Goal: Transaction & Acquisition: Purchase product/service

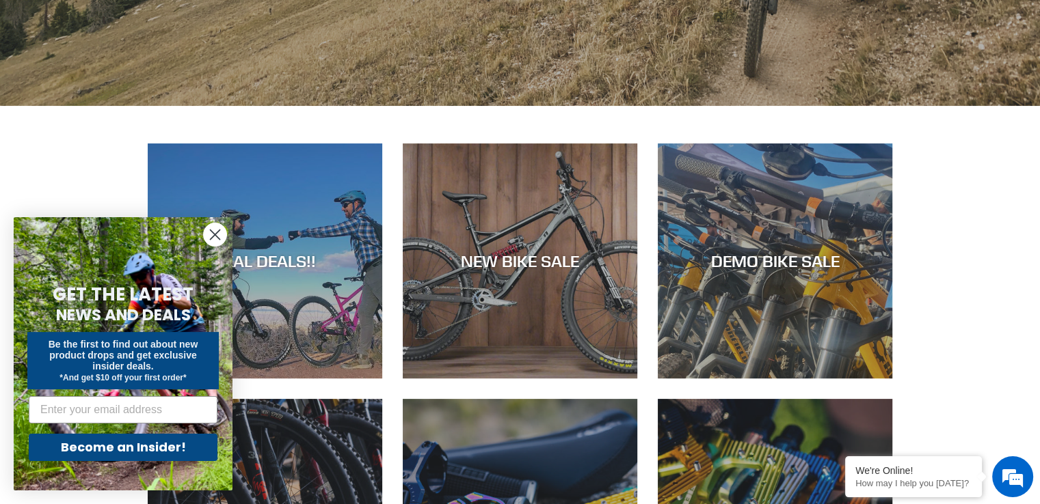
scroll to position [547, 0]
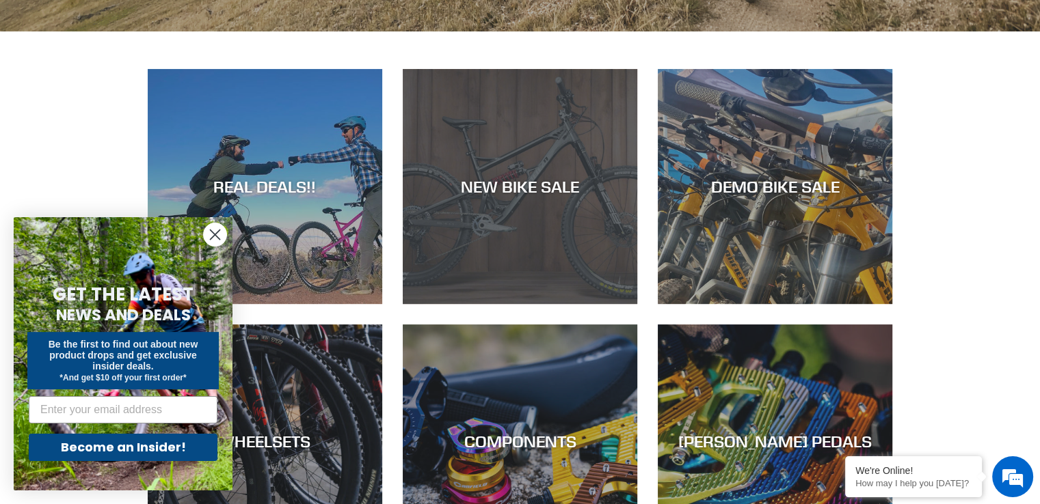
click at [514, 187] on div "NEW BIKE SALE" at bounding box center [520, 187] width 234 height 20
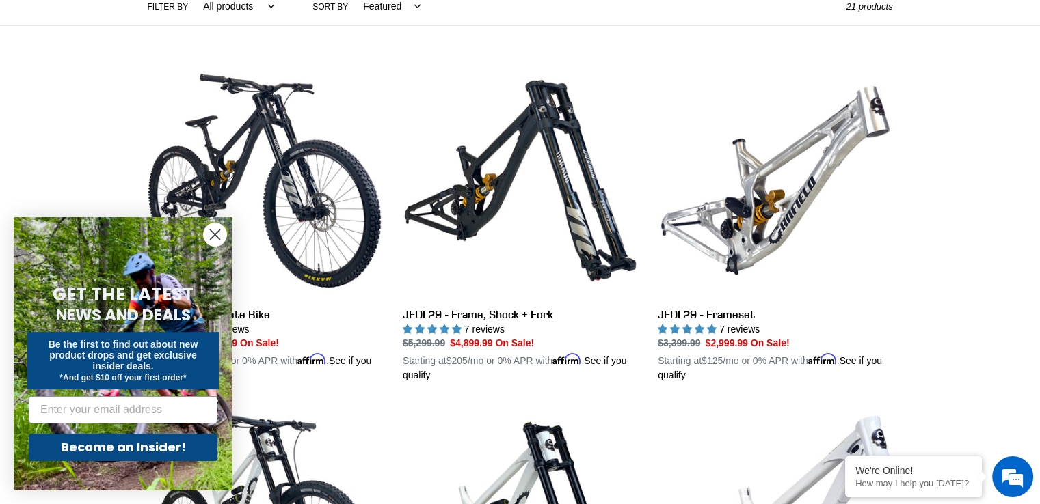
scroll to position [342, 0]
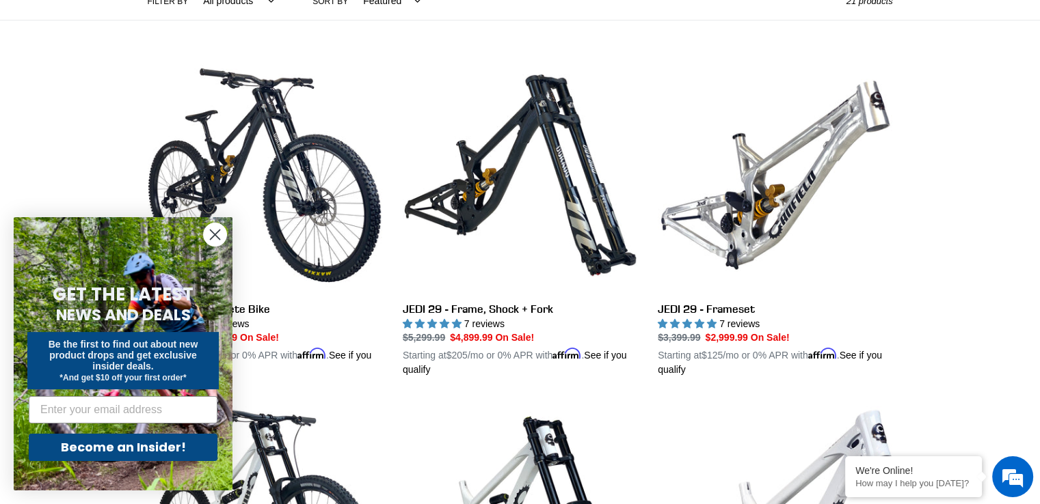
click at [219, 233] on circle "Close dialog" at bounding box center [215, 235] width 23 height 23
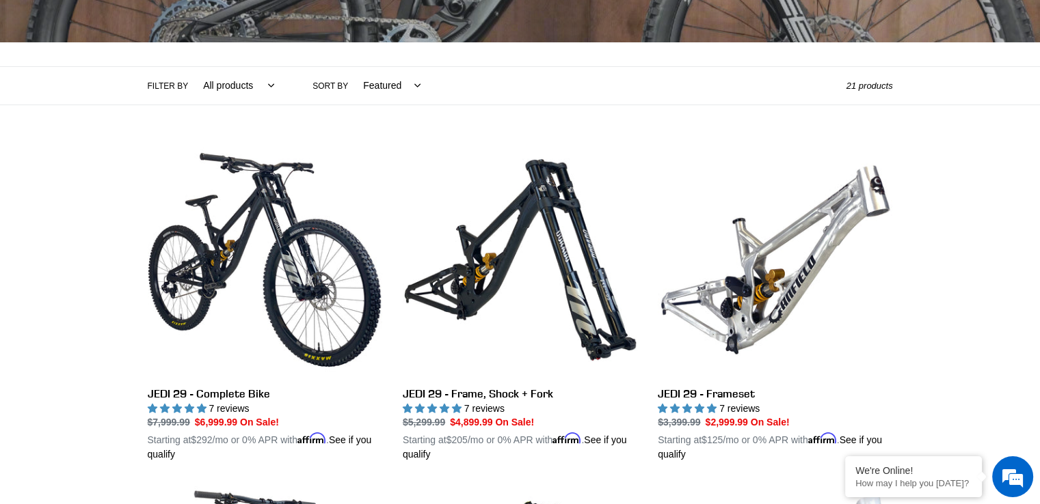
scroll to position [0, 0]
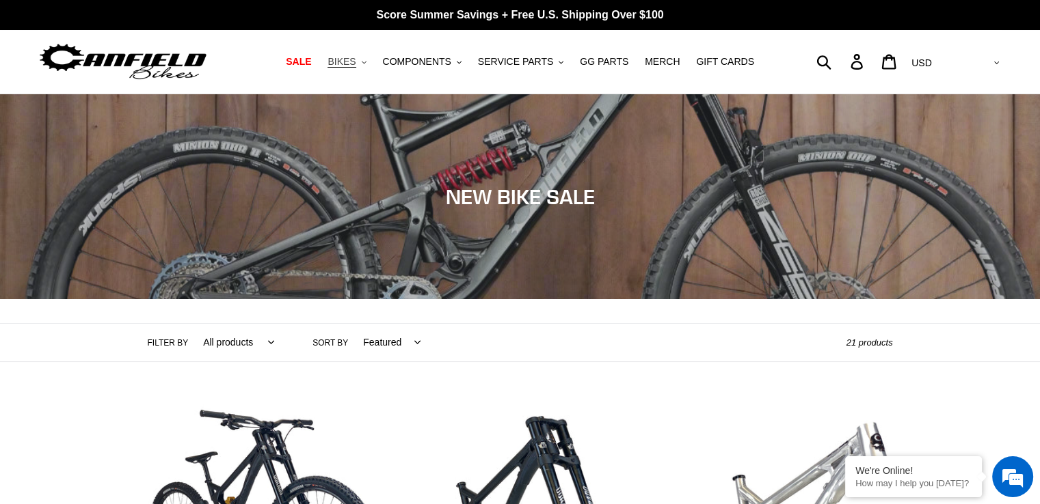
click at [355, 65] on span "BIKES" at bounding box center [341, 62] width 28 height 12
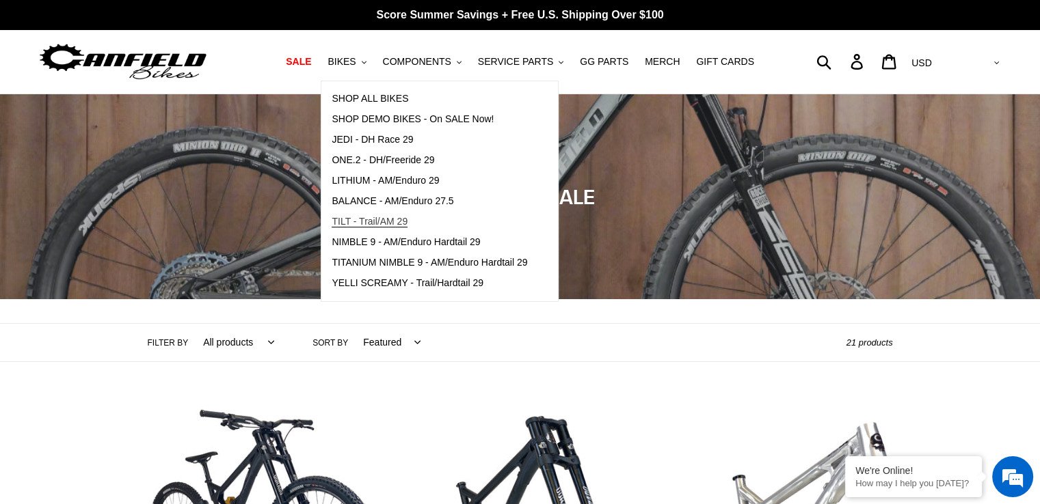
click at [397, 222] on span "TILT - Trail/AM 29" at bounding box center [370, 222] width 76 height 12
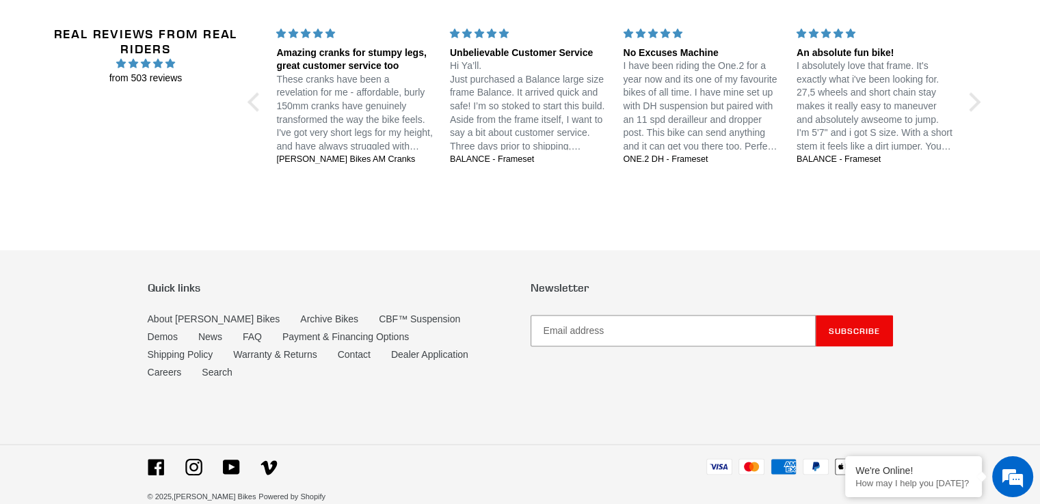
scroll to position [2421, 0]
